Goal: Task Accomplishment & Management: Complete application form

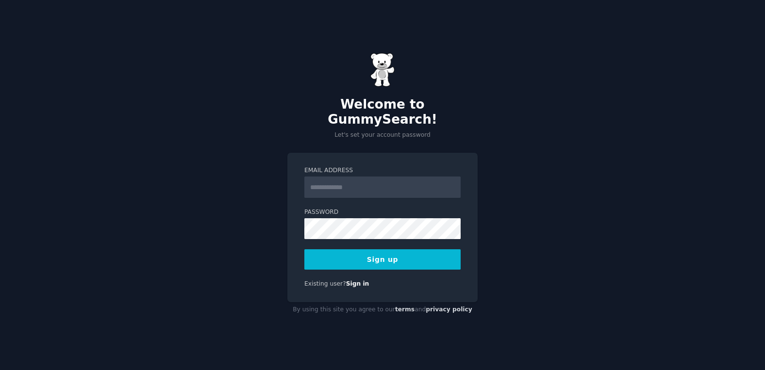
click at [346, 181] on input "Email Address" at bounding box center [382, 187] width 156 height 21
type input "**********"
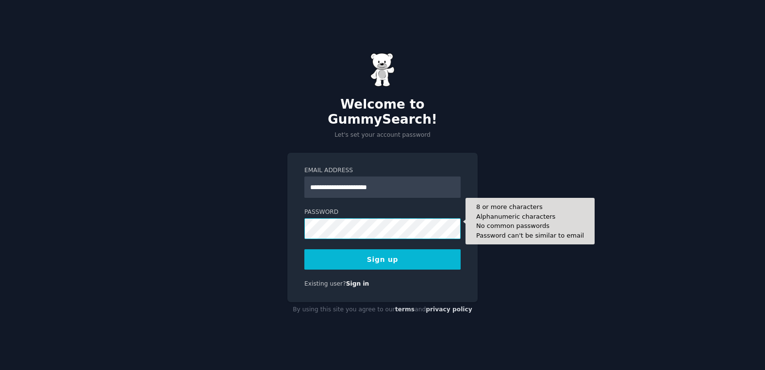
click at [304, 249] on button "Sign up" at bounding box center [382, 259] width 156 height 20
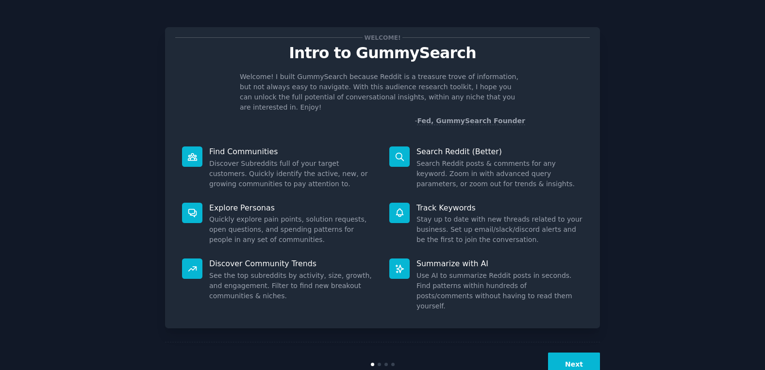
click at [624, 155] on div "Welcome! Intro to GummySearch Welcome! I built GummySearch because Reddit is a …" at bounding box center [383, 200] width 738 height 373
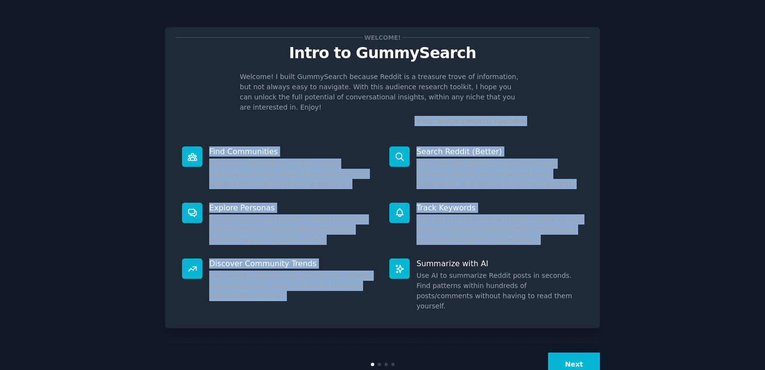
drag, startPoint x: 241, startPoint y: 115, endPoint x: 328, endPoint y: 314, distance: 217.5
click at [326, 313] on div "Welcome! Intro to GummySearch Welcome! I built GummySearch because Reddit is a …" at bounding box center [382, 200] width 435 height 373
click at [565, 353] on button "Next" at bounding box center [574, 365] width 52 height 24
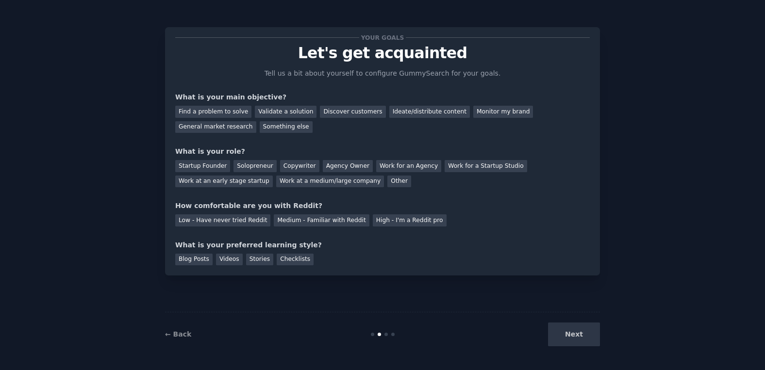
click at [565, 346] on div "Next" at bounding box center [527, 335] width 145 height 24
click at [575, 332] on div "Next" at bounding box center [527, 335] width 145 height 24
click at [102, 138] on div "Your goals Let's get acquainted Tell us a bit about yourself to configure Gummy…" at bounding box center [383, 185] width 738 height 343
click at [184, 334] on link "← Back" at bounding box center [178, 334] width 26 height 8
